Goal: Check status: Check status

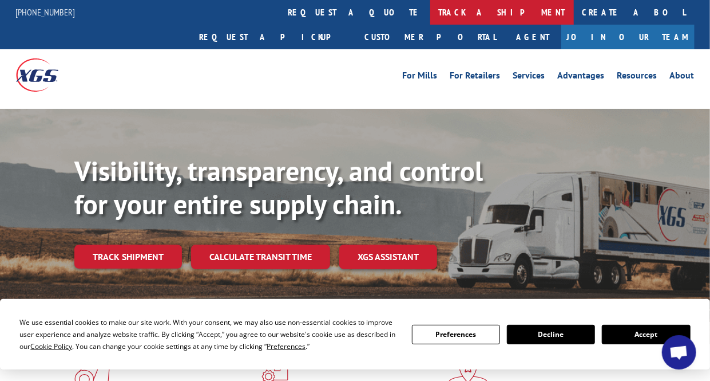
click at [430, 11] on link "track a shipment" at bounding box center [502, 12] width 144 height 25
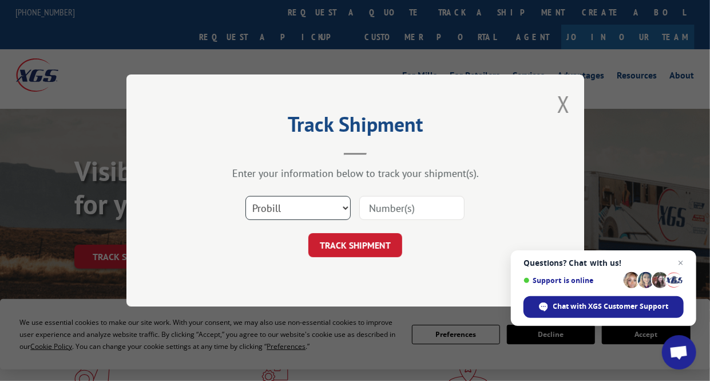
click at [344, 207] on select "Select category... Probill BOL PO" at bounding box center [297, 208] width 105 height 24
select select "po"
click at [245, 196] on select "Select category... Probill BOL PO" at bounding box center [297, 208] width 105 height 24
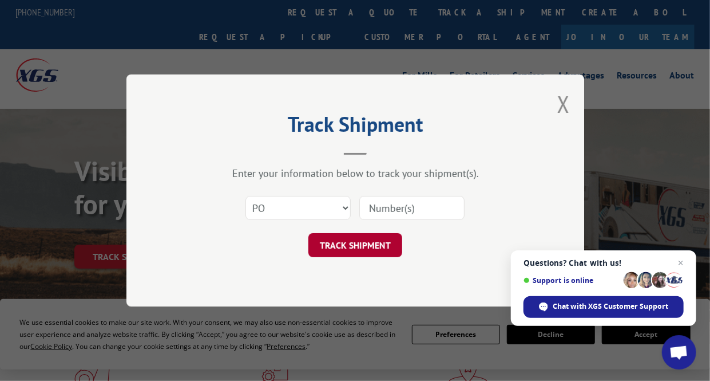
click at [369, 240] on button "TRACK SHIPMENT" at bounding box center [355, 245] width 94 height 24
type input "17592907"
click at [366, 240] on button "TRACK SHIPMENT" at bounding box center [355, 245] width 94 height 24
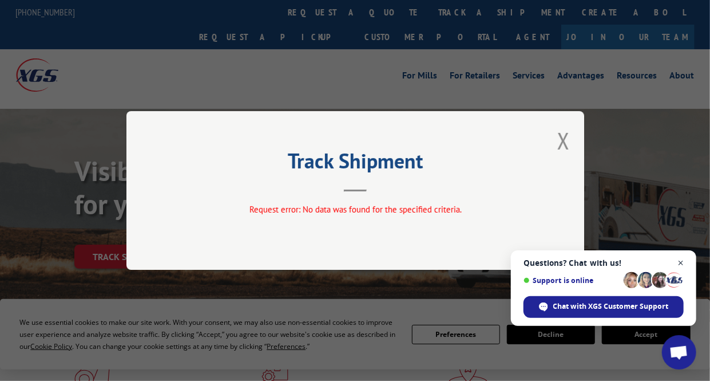
click at [680, 260] on span "Open chat" at bounding box center [681, 263] width 14 height 14
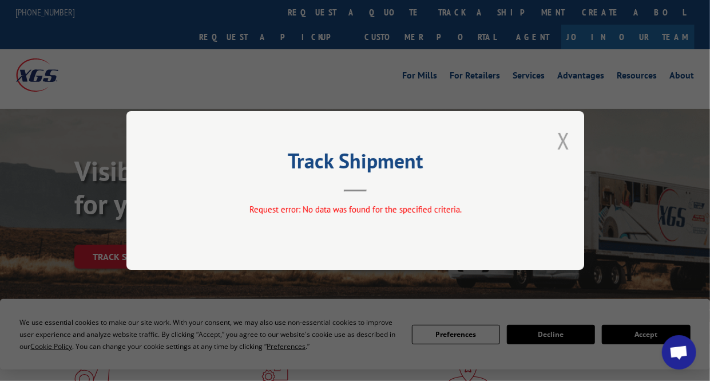
click at [558, 137] on button "Close modal" at bounding box center [563, 140] width 13 height 30
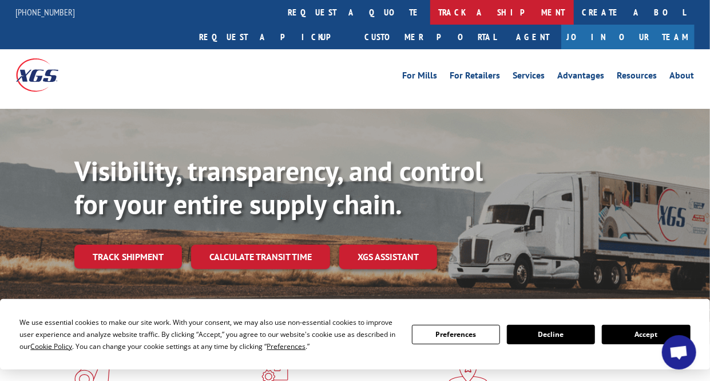
click at [430, 7] on link "track a shipment" at bounding box center [502, 12] width 144 height 25
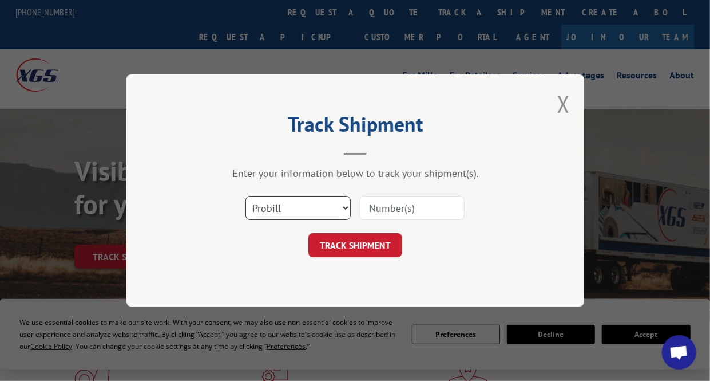
click at [343, 205] on select "Select category... Probill BOL PO" at bounding box center [297, 208] width 105 height 24
select select "bol"
click at [245, 196] on select "Select category... Probill BOL PO" at bounding box center [297, 208] width 105 height 24
click at [391, 209] on input at bounding box center [411, 208] width 105 height 24
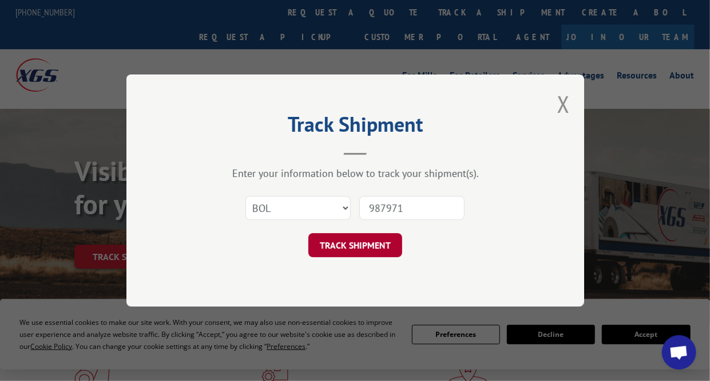
type input "987971"
click at [361, 245] on button "TRACK SHIPMENT" at bounding box center [355, 245] width 94 height 24
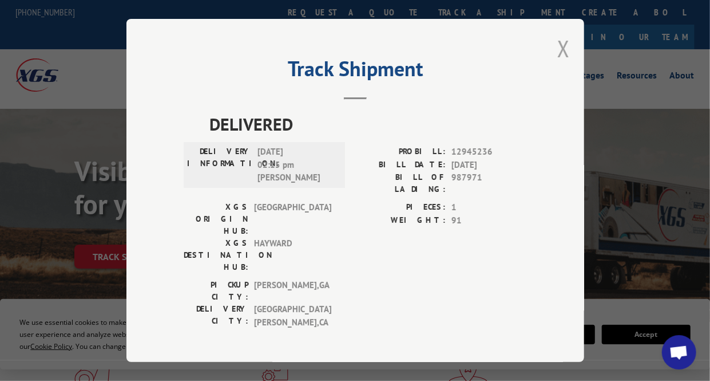
click at [557, 39] on button "Close modal" at bounding box center [563, 48] width 13 height 30
